Goal: Obtain resource: Download file/media

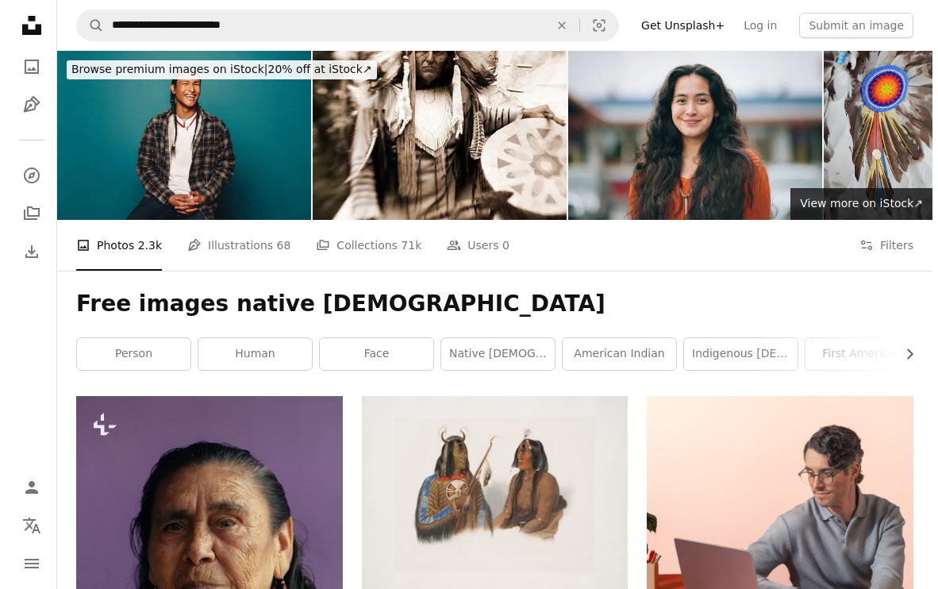
scroll to position [6748, 0]
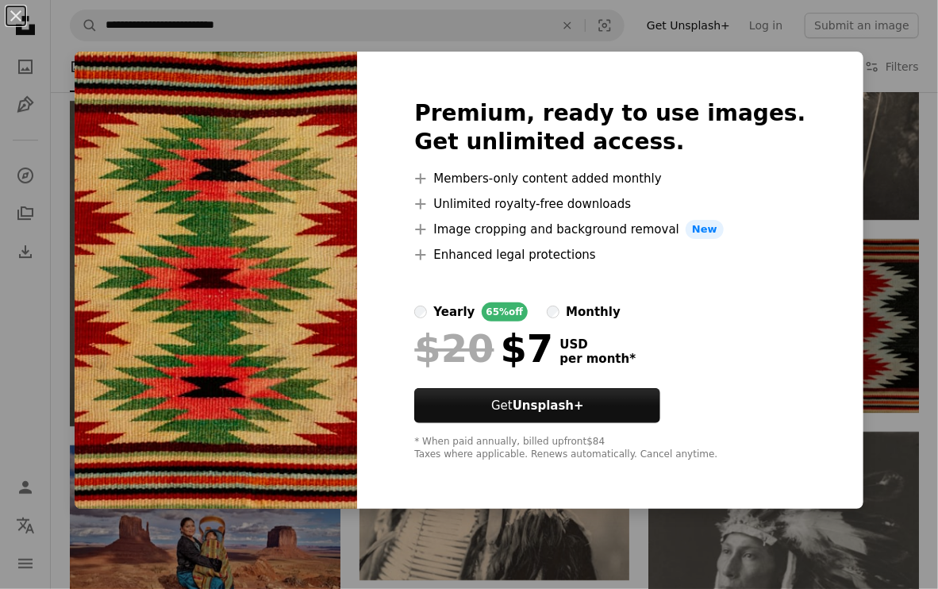
click at [739, 310] on div "yearly 65% off monthly" at bounding box center [609, 311] width 391 height 19
click at [185, 220] on img at bounding box center [216, 280] width 283 height 457
drag, startPoint x: 742, startPoint y: 83, endPoint x: 776, endPoint y: 306, distance: 225.7
click at [778, 312] on div "Premium, ready to use images. Get unlimited access. A plus sign Members-only co…" at bounding box center [610, 280] width 506 height 457
click at [730, 282] on div at bounding box center [609, 283] width 391 height 38
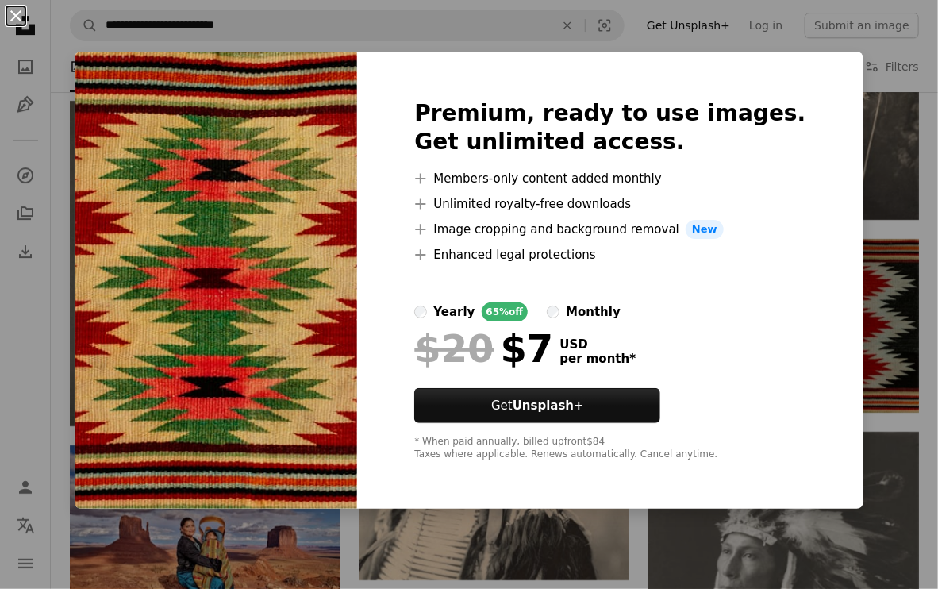
click at [17, 12] on button "An X shape" at bounding box center [15, 15] width 19 height 19
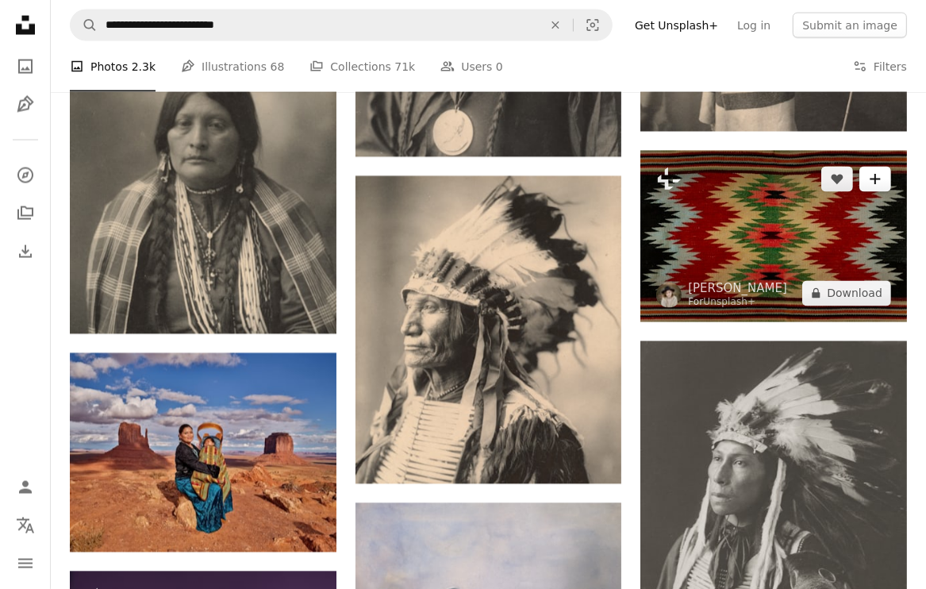
click at [879, 179] on icon "Add to Collection" at bounding box center [875, 180] width 10 height 10
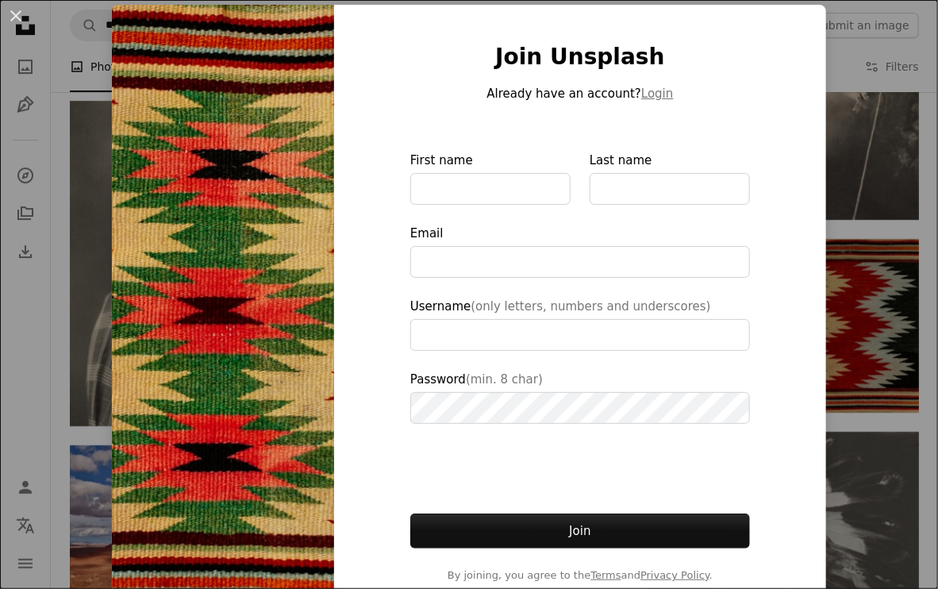
scroll to position [79, 0]
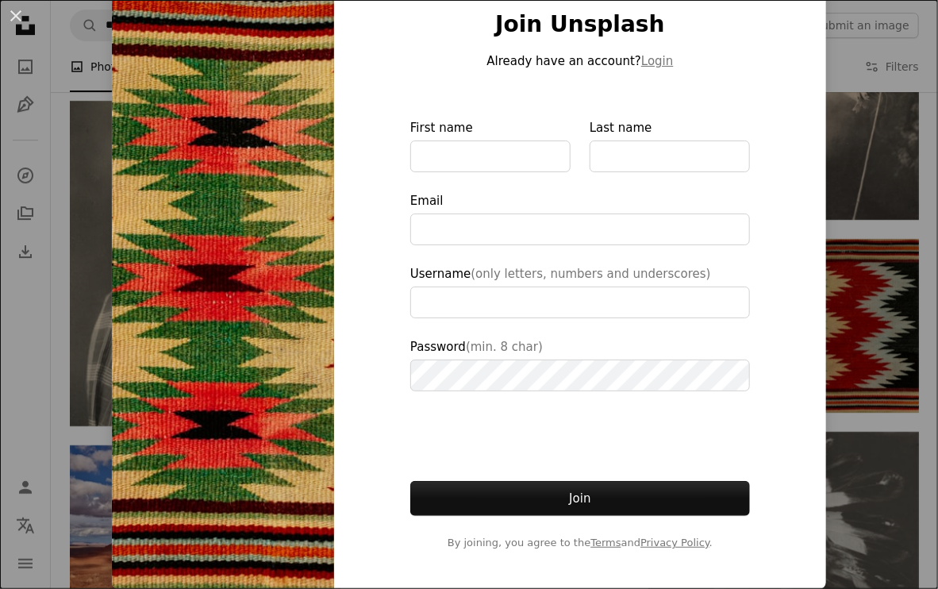
type input "**********"
click at [16, 10] on button "An X shape" at bounding box center [15, 15] width 19 height 19
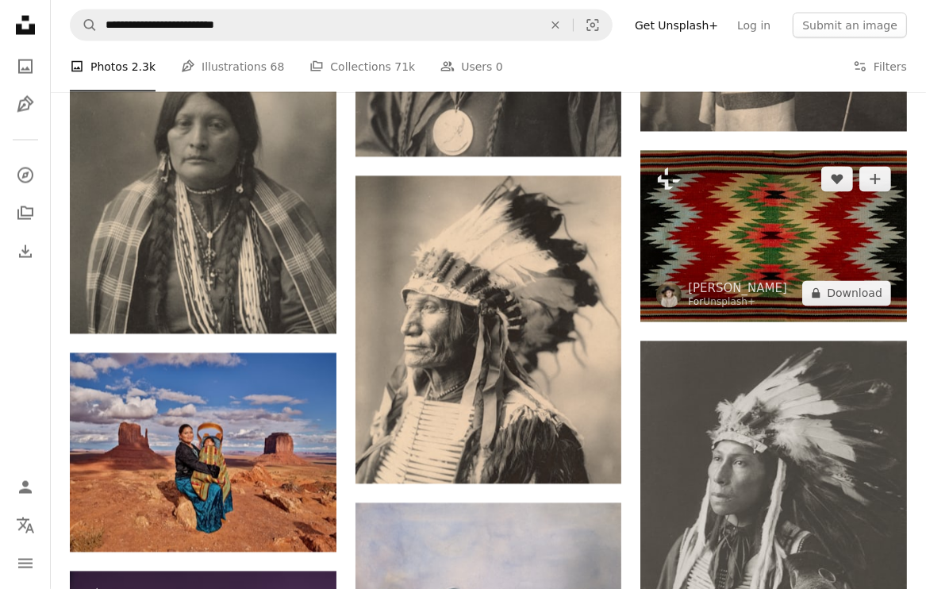
click at [845, 229] on img at bounding box center [774, 236] width 267 height 171
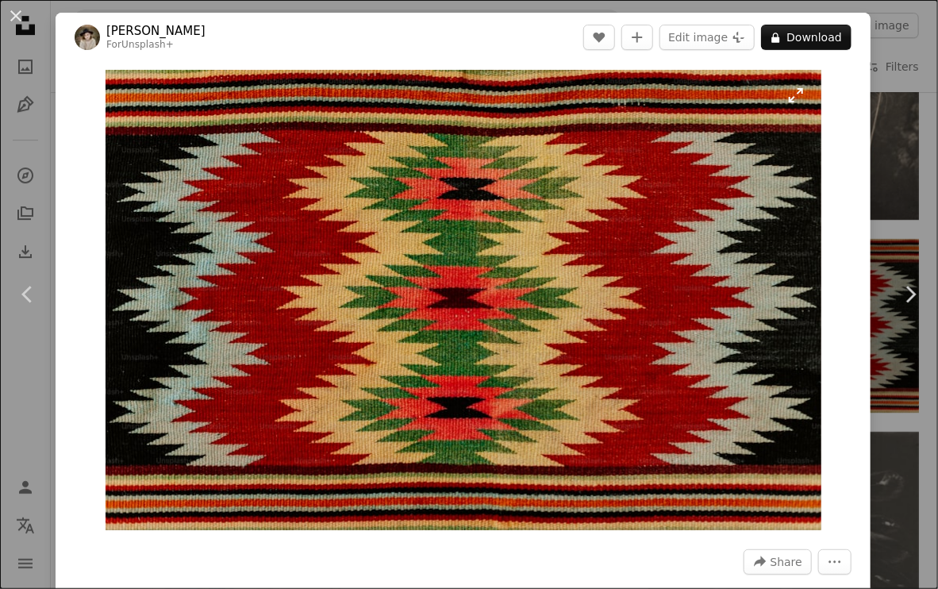
click at [460, 239] on img "Zoom in on this image" at bounding box center [464, 300] width 716 height 460
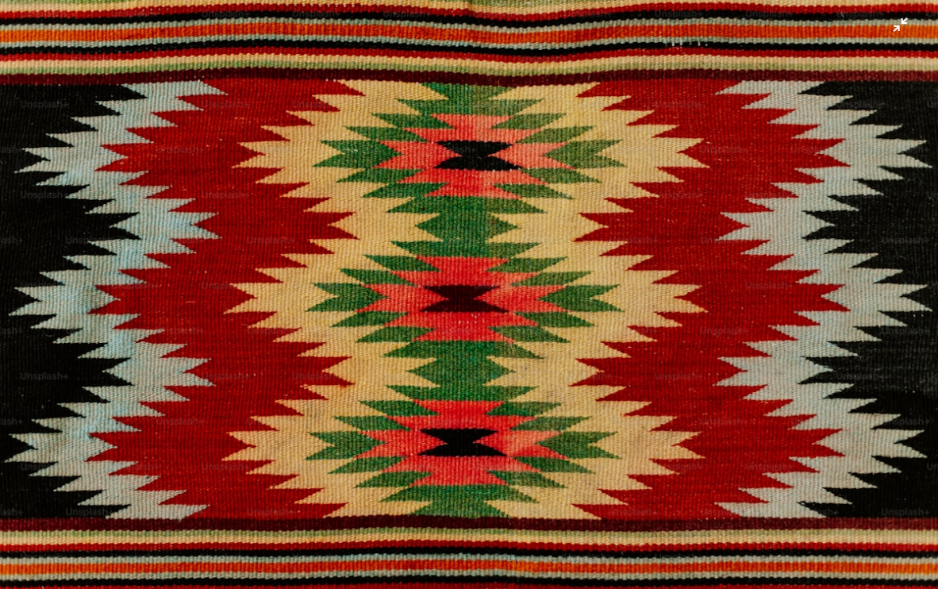
click at [460, 239] on img "Zoom out on this image" at bounding box center [469, 301] width 940 height 604
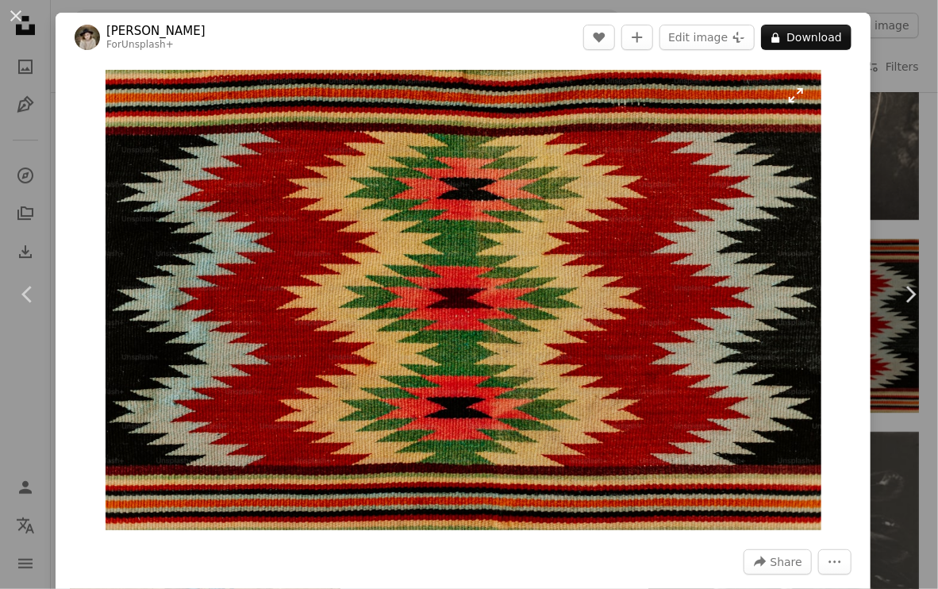
click at [460, 239] on img "Zoom in on this image" at bounding box center [464, 300] width 716 height 460
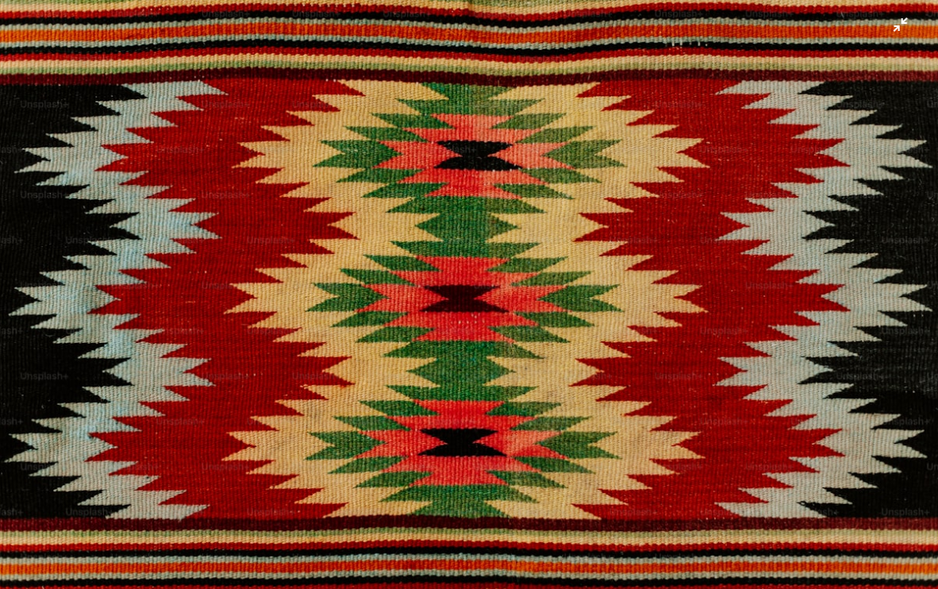
click at [674, 222] on img "Zoom out on this image" at bounding box center [469, 301] width 940 height 604
